Goal: Find specific page/section: Find specific page/section

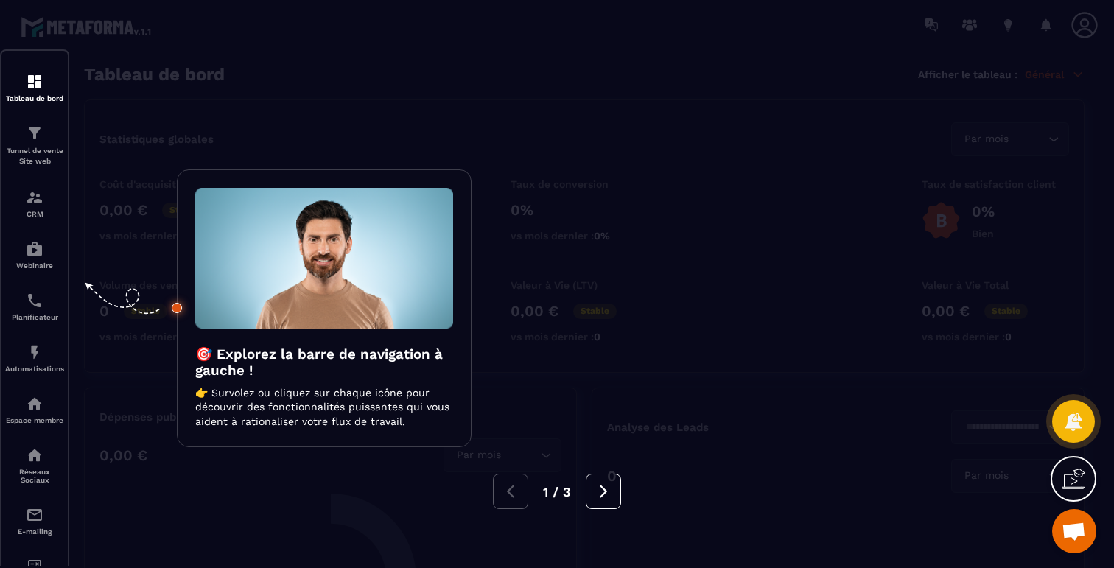
scroll to position [1887, 0]
click at [340, 99] on div at bounding box center [557, 284] width 1114 height 568
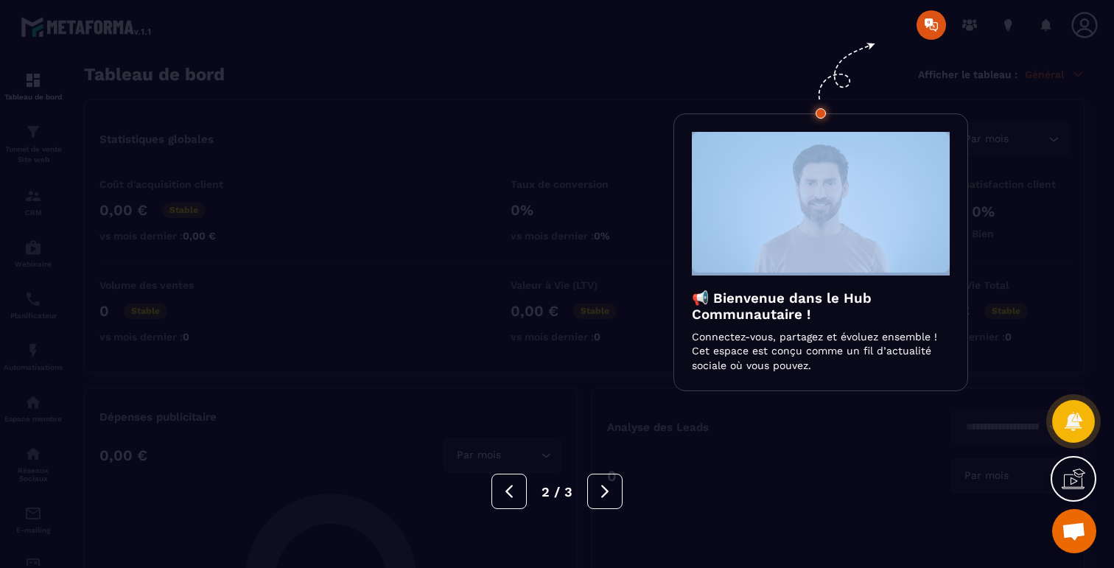
click at [340, 99] on div at bounding box center [557, 284] width 1114 height 568
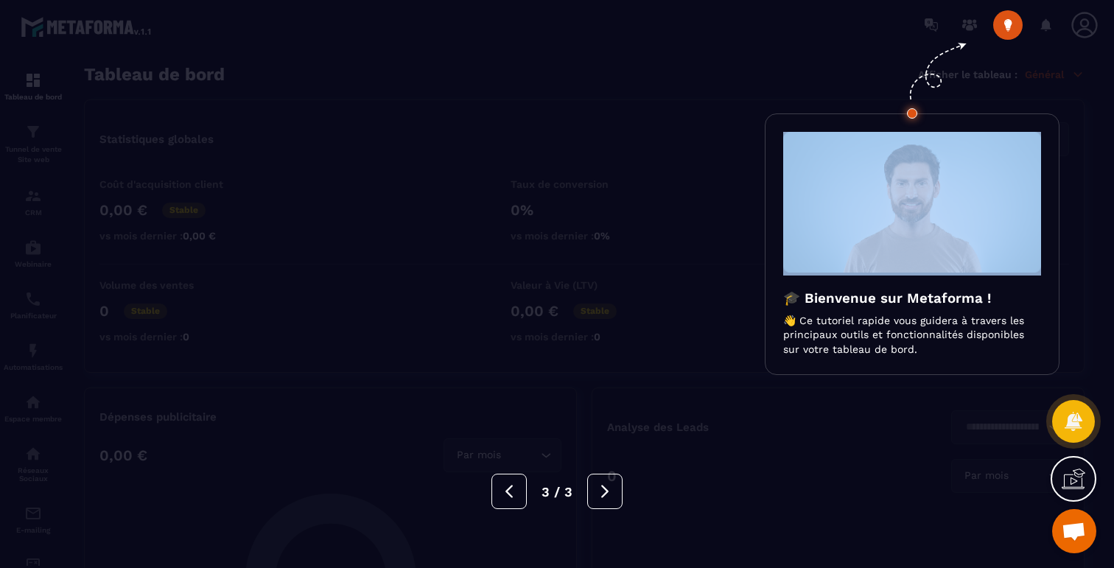
click at [340, 99] on div at bounding box center [557, 284] width 1114 height 568
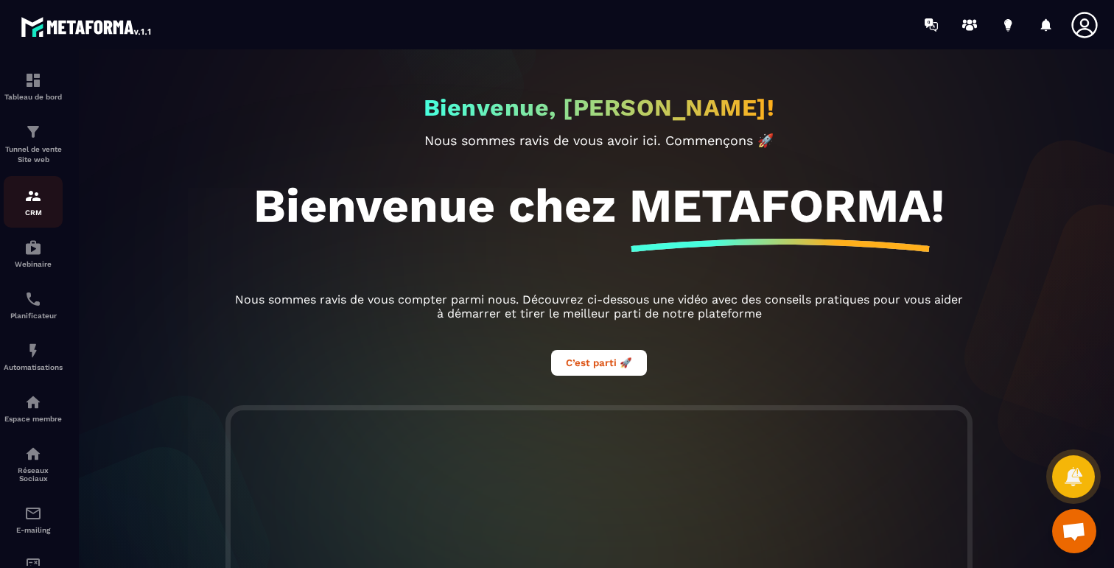
click at [37, 203] on img at bounding box center [33, 196] width 18 height 18
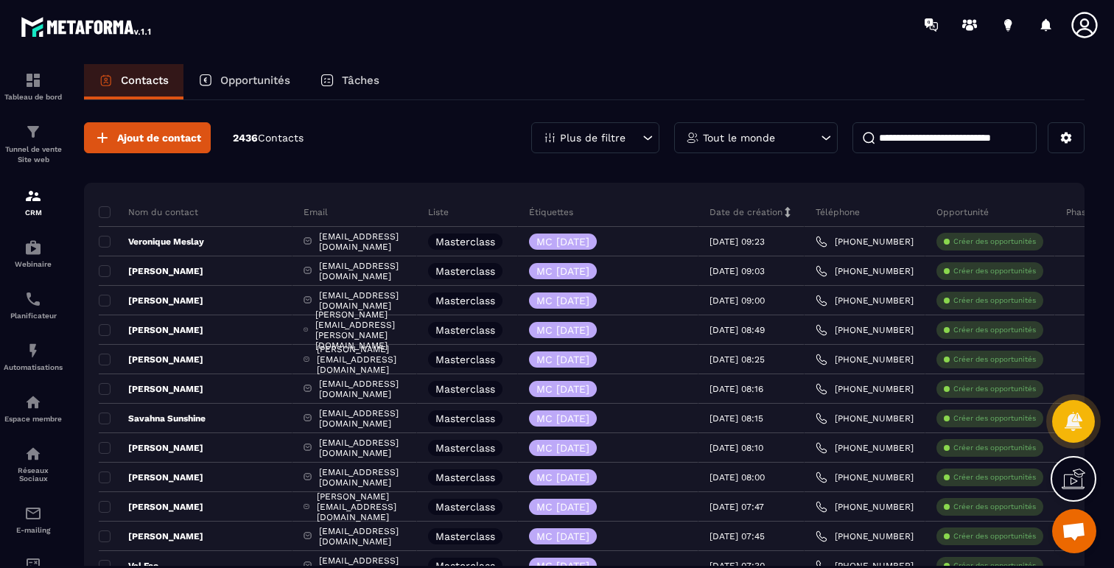
click at [579, 139] on p "Plus de filtre" at bounding box center [593, 138] width 66 height 10
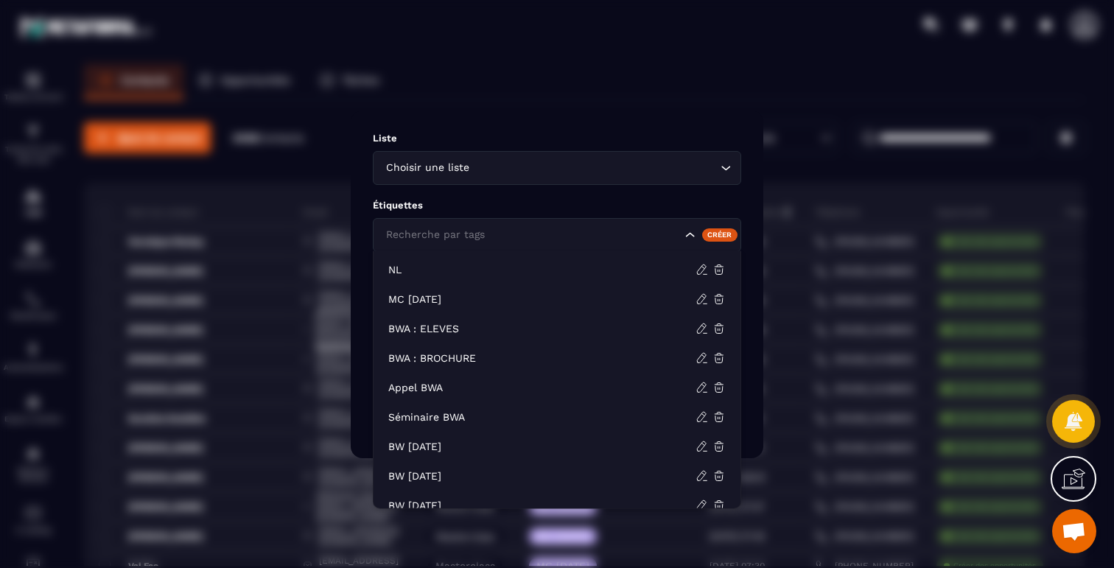
click at [502, 238] on input "Search for option" at bounding box center [531, 235] width 299 height 16
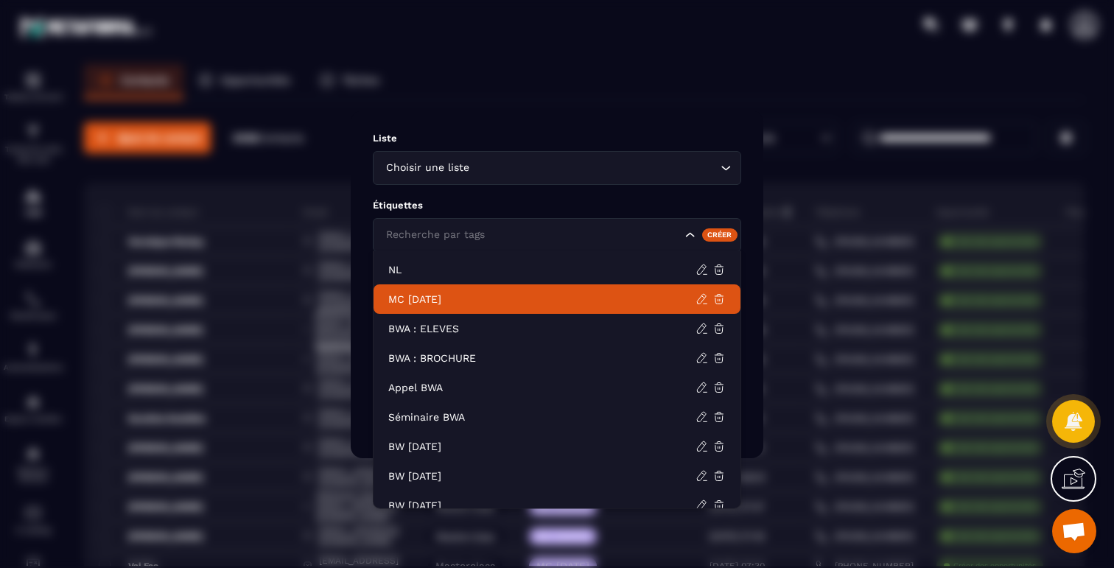
click at [417, 300] on p "MC [DATE]" at bounding box center [541, 299] width 307 height 15
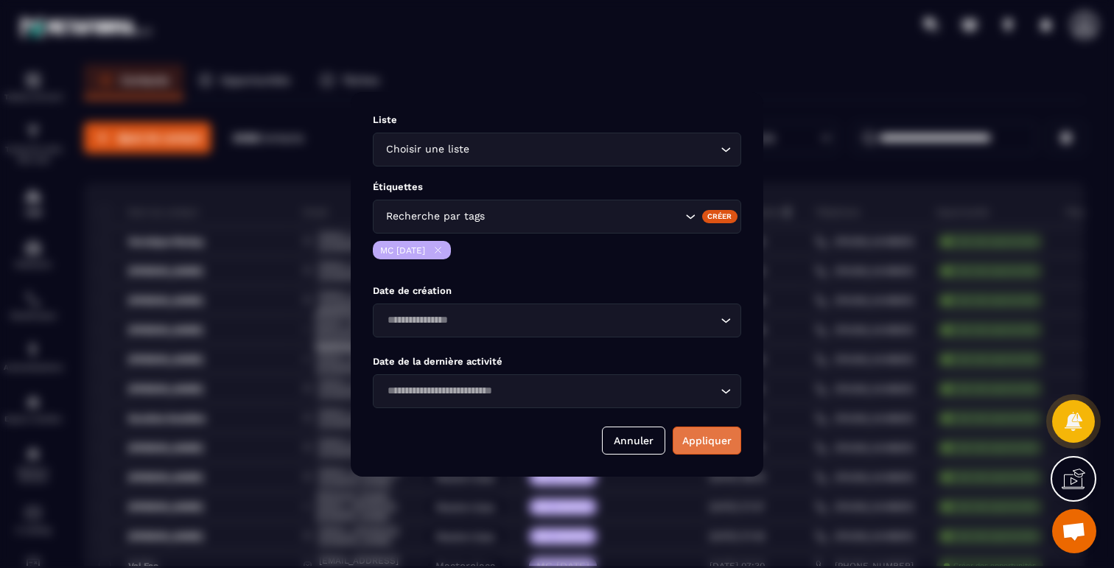
click at [696, 436] on button "Appliquer" at bounding box center [707, 441] width 69 height 28
